Goal: Transaction & Acquisition: Purchase product/service

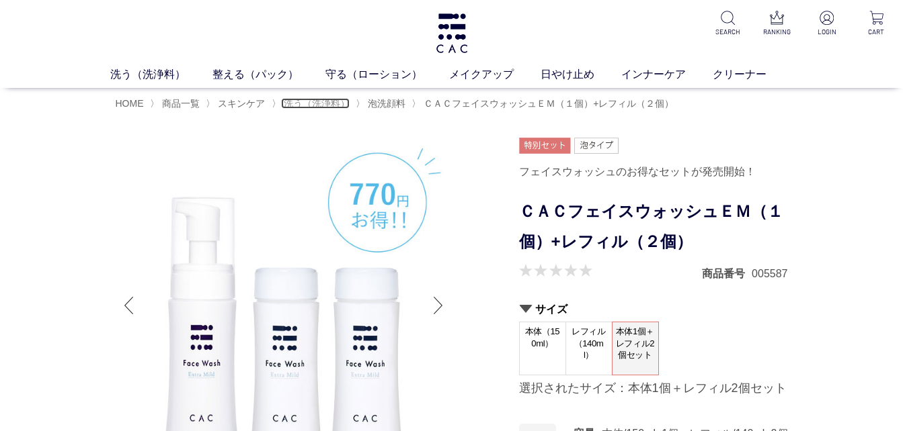
click at [296, 104] on span "洗う（洗浄料）" at bounding box center [317, 103] width 66 height 11
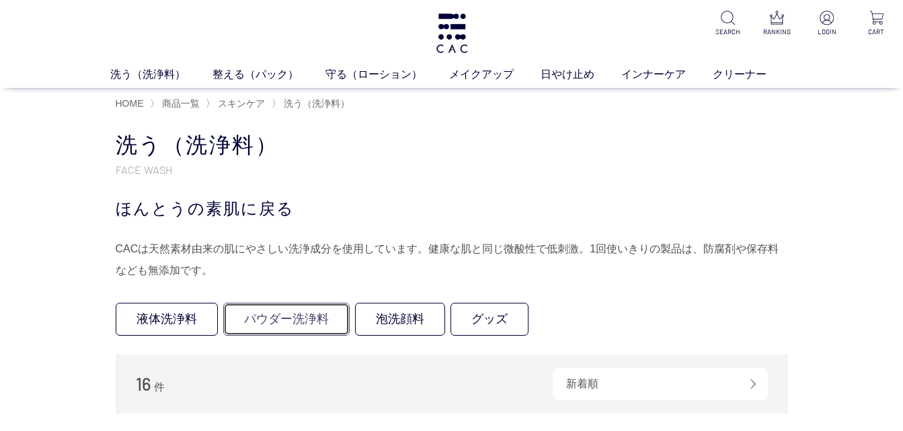
click at [304, 323] on link "パウダー洗浄料" at bounding box center [286, 319] width 126 height 33
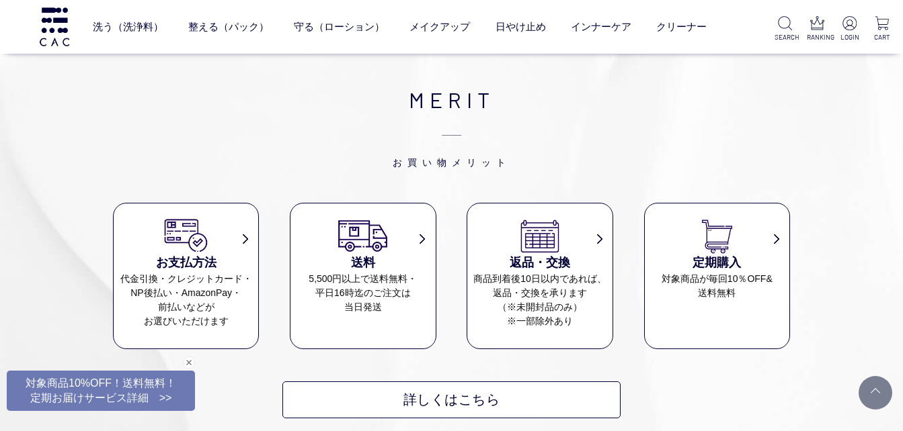
scroll to position [565, 0]
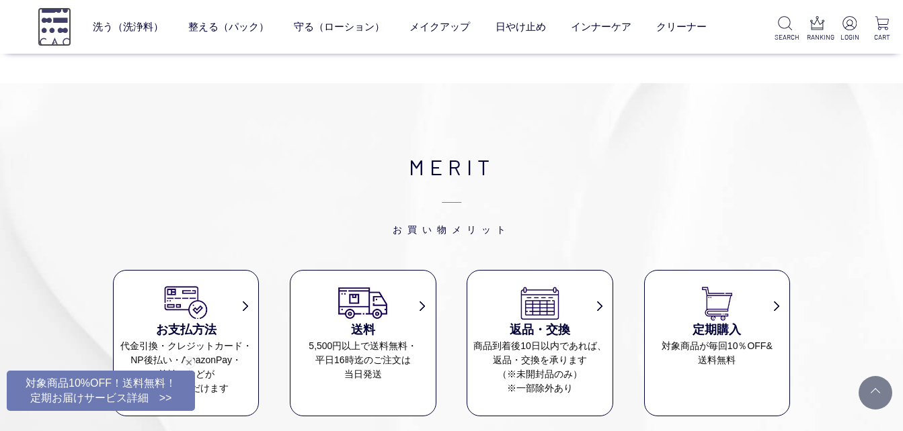
click at [53, 24] on img at bounding box center [55, 26] width 34 height 38
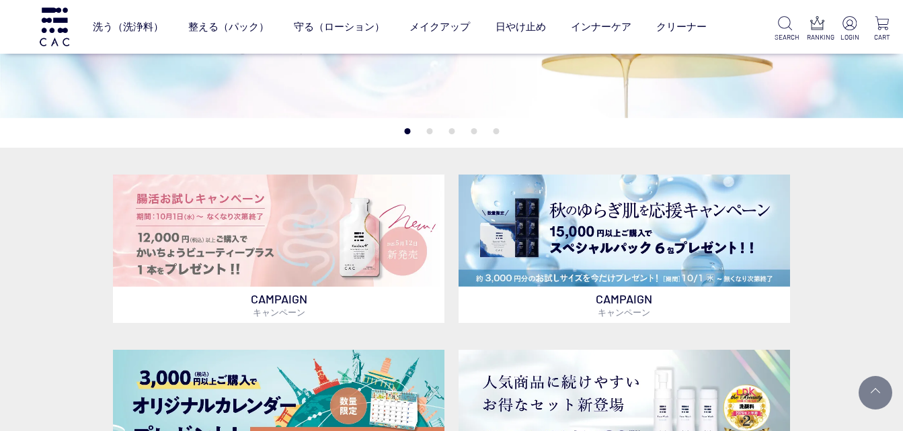
scroll to position [305, 0]
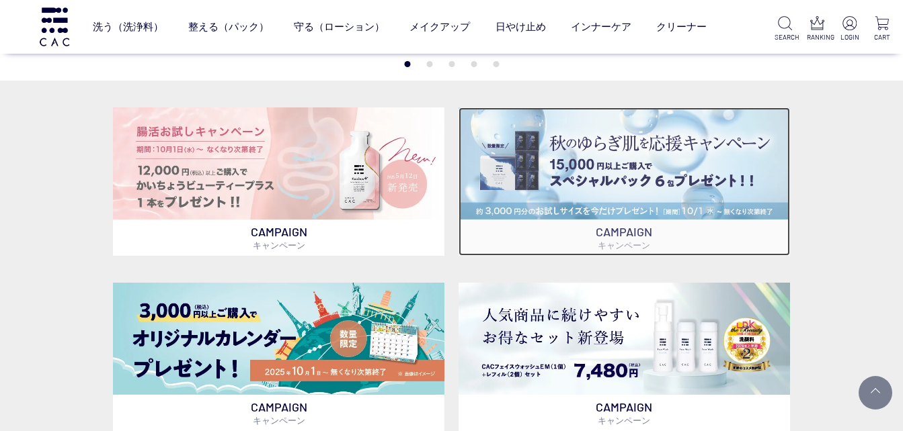
click at [600, 185] on img at bounding box center [624, 164] width 332 height 112
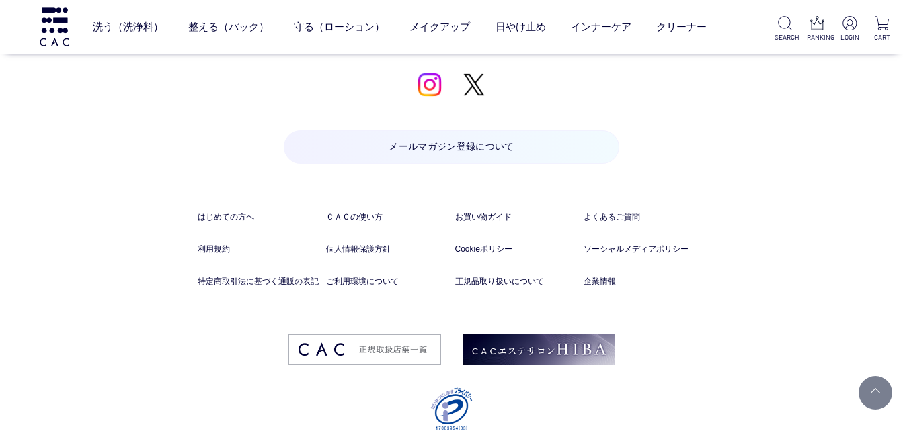
scroll to position [4725, 0]
